Goal: Information Seeking & Learning: Check status

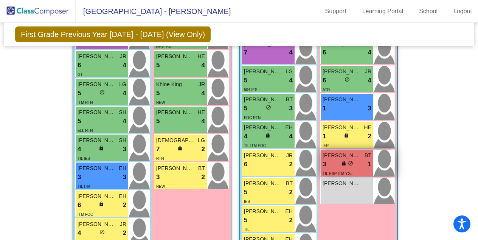
scroll to position [657, 0]
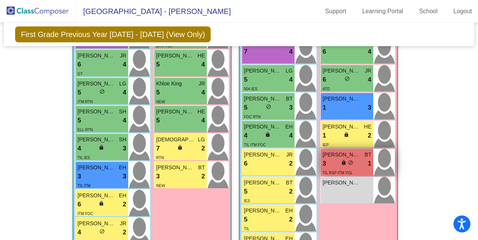
click at [336, 159] on div "3 lock do_not_disturb_alt 1" at bounding box center [347, 164] width 49 height 10
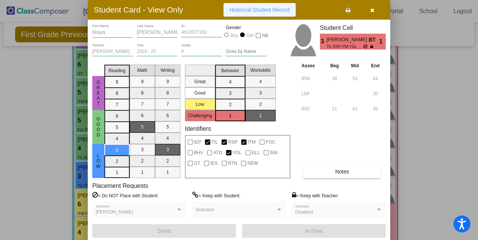
click at [267, 11] on span "Historical Student Record" at bounding box center [260, 10] width 60 height 6
click at [373, 11] on icon "button" at bounding box center [372, 10] width 4 height 5
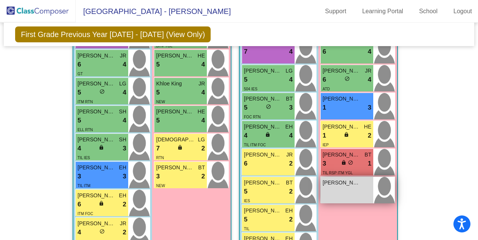
click at [330, 188] on div "[PERSON_NAME] lock do_not_disturb_alt" at bounding box center [347, 190] width 53 height 26
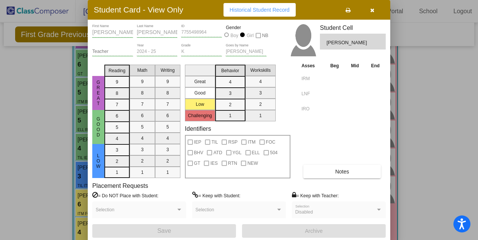
click at [371, 10] on icon "button" at bounding box center [372, 10] width 4 height 5
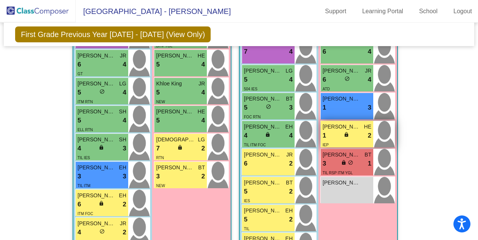
click at [346, 127] on span "[PERSON_NAME]" at bounding box center [342, 127] width 38 height 8
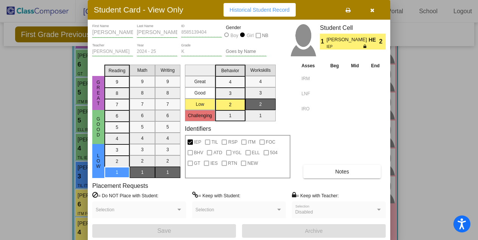
click at [276, 10] on span "Historical Student Record" at bounding box center [260, 10] width 60 height 6
click at [372, 11] on icon "button" at bounding box center [372, 10] width 4 height 5
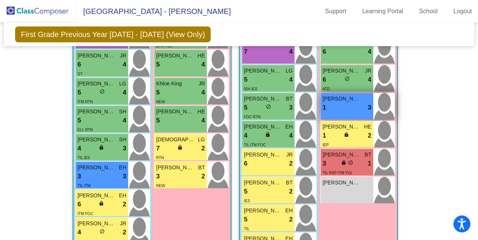
click at [337, 105] on div "1 lock do_not_disturb_alt 3" at bounding box center [347, 108] width 49 height 10
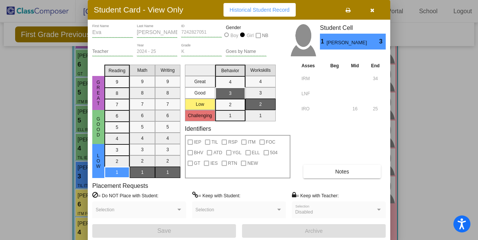
click at [271, 11] on span "Historical Student Record" at bounding box center [260, 10] width 60 height 6
click at [372, 11] on icon "button" at bounding box center [372, 10] width 4 height 5
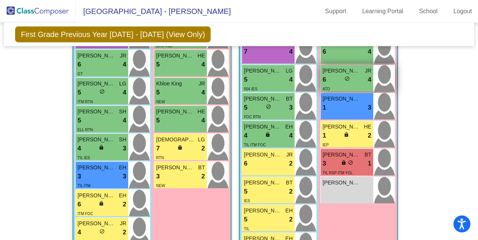
click at [344, 75] on div "6 lock do_not_disturb_alt 4" at bounding box center [347, 80] width 49 height 10
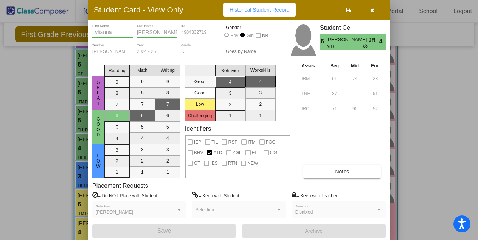
click at [271, 8] on span "Historical Student Record" at bounding box center [260, 10] width 60 height 6
click at [371, 8] on icon "button" at bounding box center [372, 10] width 4 height 5
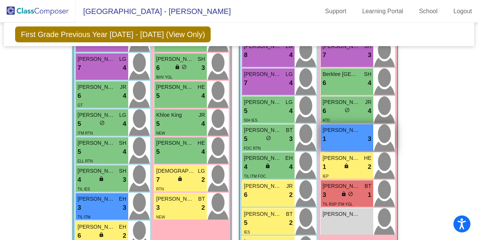
scroll to position [622, 0]
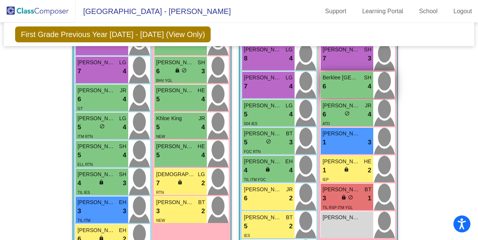
click at [335, 80] on span "Berklee [GEOGRAPHIC_DATA]" at bounding box center [342, 78] width 38 height 8
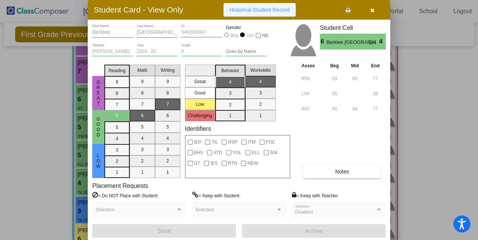
click at [274, 8] on span "Historical Student Record" at bounding box center [260, 10] width 60 height 6
click at [373, 12] on icon "button" at bounding box center [372, 10] width 4 height 5
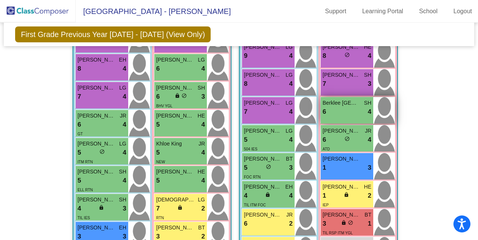
scroll to position [596, 0]
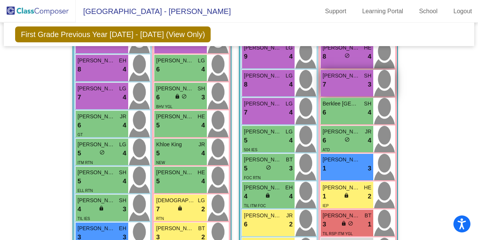
click at [345, 84] on div "7 lock do_not_disturb_alt 3" at bounding box center [347, 85] width 49 height 10
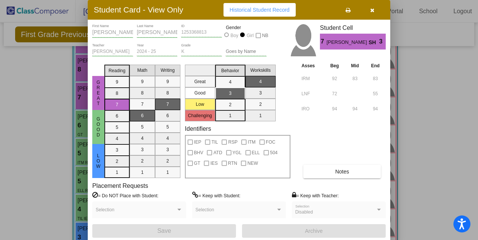
click at [273, 11] on span "Historical Student Record" at bounding box center [260, 10] width 60 height 6
click at [375, 11] on button "button" at bounding box center [372, 10] width 24 height 14
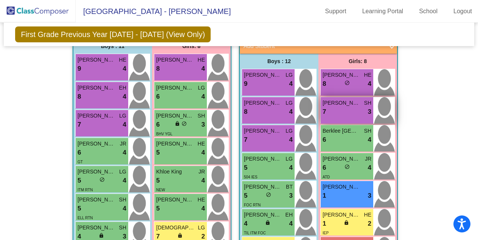
scroll to position [566, 0]
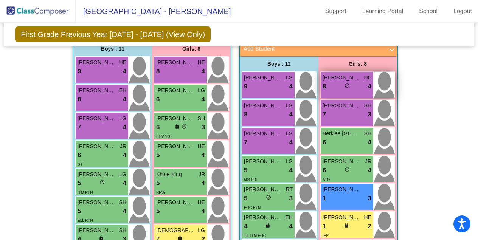
click at [353, 85] on div "8 lock do_not_disturb_alt 4" at bounding box center [347, 87] width 49 height 10
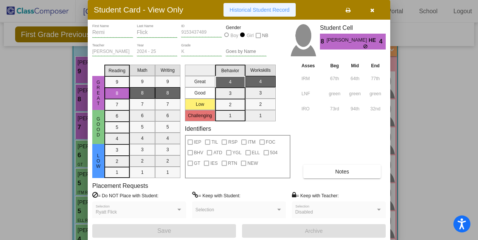
click at [275, 5] on button "Historical Student Record" at bounding box center [259, 10] width 72 height 14
click at [371, 8] on icon "button" at bounding box center [372, 10] width 4 height 5
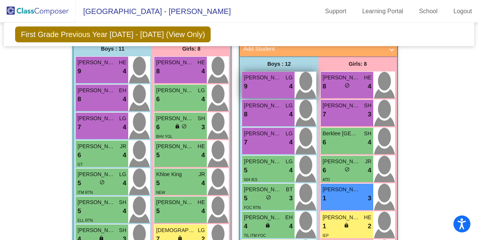
click at [275, 85] on div "9 lock do_not_disturb_alt 4" at bounding box center [268, 87] width 49 height 10
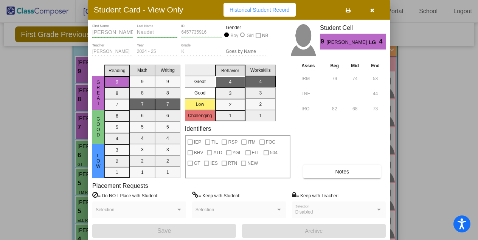
click at [276, 13] on button "Historical Student Record" at bounding box center [259, 10] width 72 height 14
click at [370, 9] on icon "button" at bounding box center [372, 10] width 4 height 5
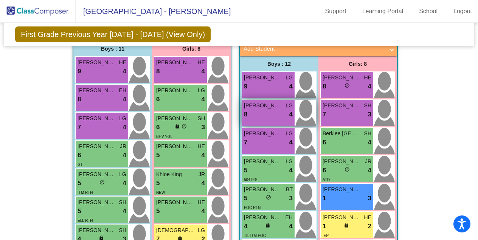
click at [261, 115] on div "8 lock do_not_disturb_alt 4" at bounding box center [268, 115] width 49 height 10
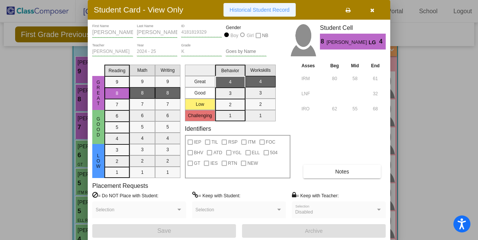
click at [278, 7] on span "Historical Student Record" at bounding box center [260, 10] width 60 height 6
click at [372, 11] on icon "button" at bounding box center [372, 10] width 4 height 5
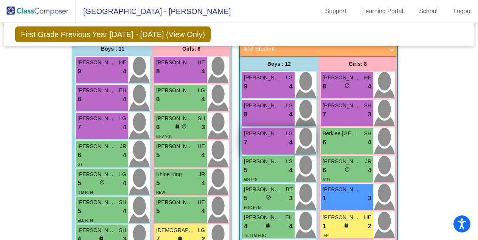
click at [262, 138] on div "7 lock do_not_disturb_alt 4" at bounding box center [268, 143] width 49 height 10
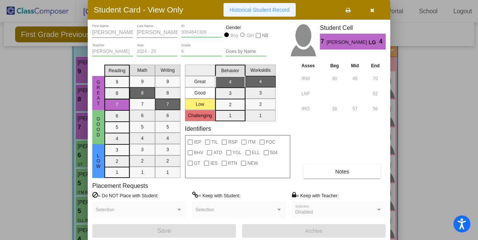
click at [267, 14] on button "Historical Student Record" at bounding box center [259, 10] width 72 height 14
click at [370, 11] on icon "button" at bounding box center [372, 10] width 4 height 5
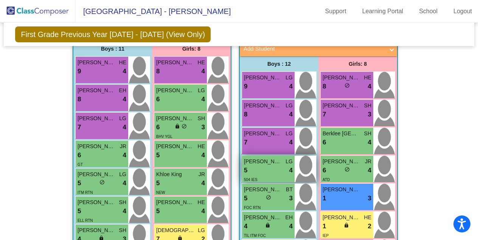
click at [257, 168] on div "5 lock do_not_disturb_alt 4" at bounding box center [268, 171] width 49 height 10
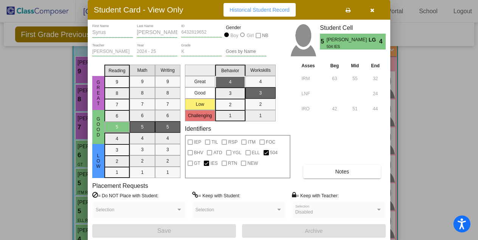
scroll to position [0, 0]
click at [275, 9] on span "Historical Student Record" at bounding box center [260, 10] width 60 height 6
click at [373, 11] on icon "button" at bounding box center [372, 10] width 4 height 5
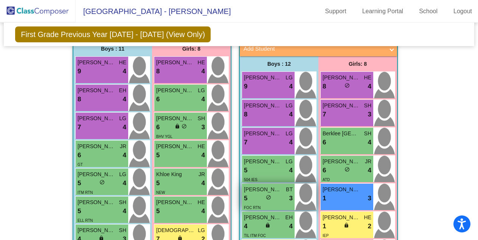
click at [263, 188] on span "[PERSON_NAME]" at bounding box center [263, 190] width 38 height 8
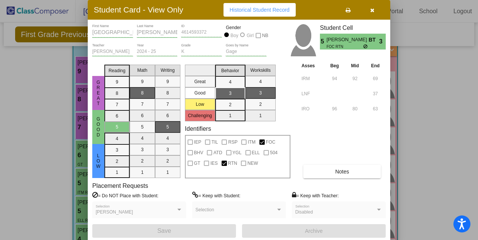
click at [278, 10] on span "Historical Student Record" at bounding box center [260, 10] width 60 height 6
click at [370, 9] on icon "button" at bounding box center [372, 10] width 4 height 5
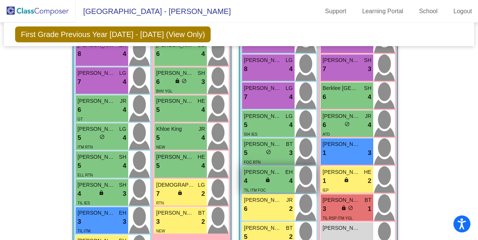
scroll to position [617, 0]
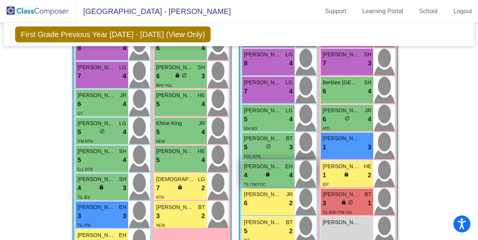
click at [261, 177] on div "4 lock do_not_disturb_alt 4" at bounding box center [268, 176] width 49 height 10
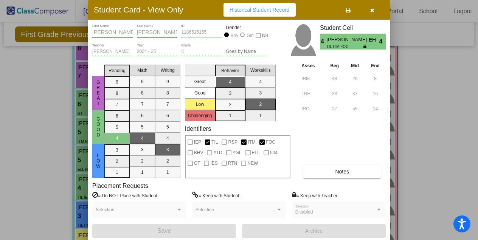
click at [275, 10] on span "Historical Student Record" at bounding box center [260, 10] width 60 height 6
click at [369, 11] on button "button" at bounding box center [372, 10] width 24 height 14
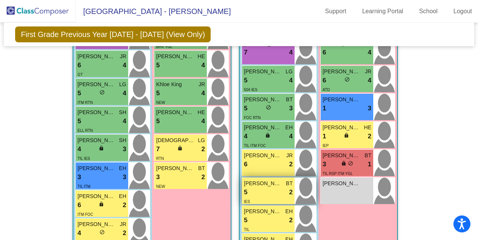
scroll to position [657, 0]
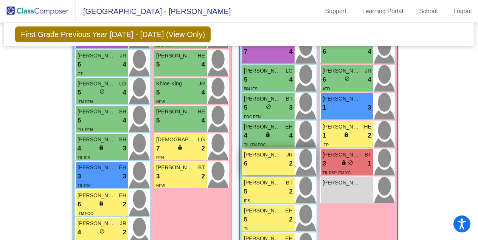
click at [260, 167] on div "6 lock do_not_disturb_alt 2" at bounding box center [268, 164] width 49 height 10
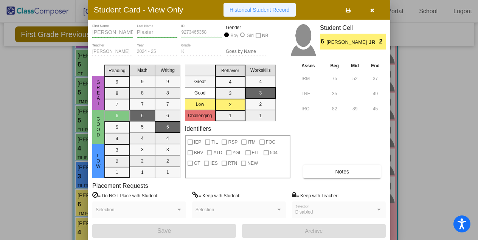
click at [265, 13] on button "Historical Student Record" at bounding box center [259, 10] width 72 height 14
click at [372, 14] on button "button" at bounding box center [372, 10] width 24 height 14
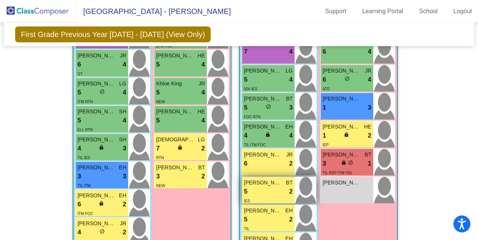
click at [266, 187] on div "5 lock do_not_disturb_alt 2" at bounding box center [268, 192] width 49 height 10
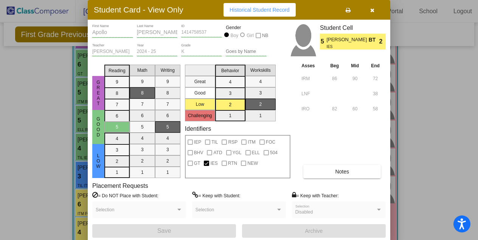
click at [280, 9] on span "Historical Student Record" at bounding box center [260, 10] width 60 height 6
click at [372, 7] on span "button" at bounding box center [372, 10] width 4 height 6
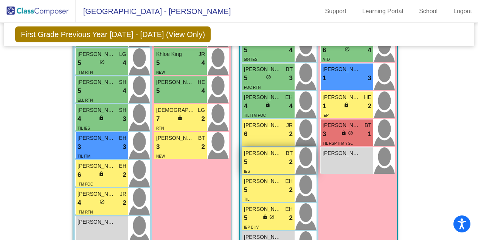
scroll to position [709, 0]
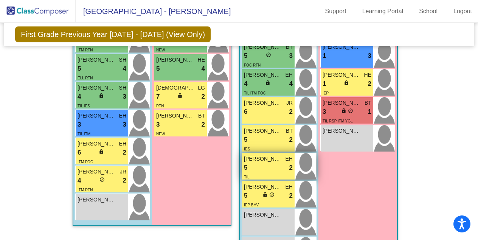
click at [253, 173] on div "TIL" at bounding box center [268, 177] width 49 height 8
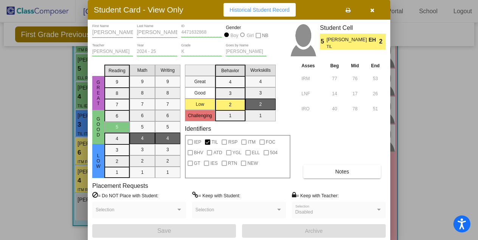
click at [270, 11] on span "Historical Student Record" at bounding box center [260, 10] width 60 height 6
click at [373, 10] on icon "button" at bounding box center [372, 10] width 4 height 5
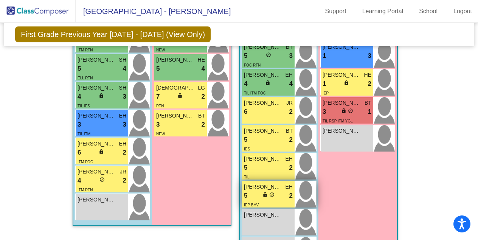
click at [257, 188] on span "[PERSON_NAME]" at bounding box center [263, 187] width 38 height 8
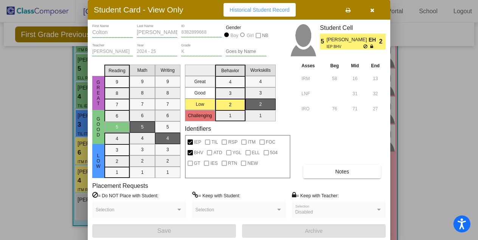
click at [278, 8] on span "Historical Student Record" at bounding box center [260, 10] width 60 height 6
